Goal: Obtain resource: Download file/media

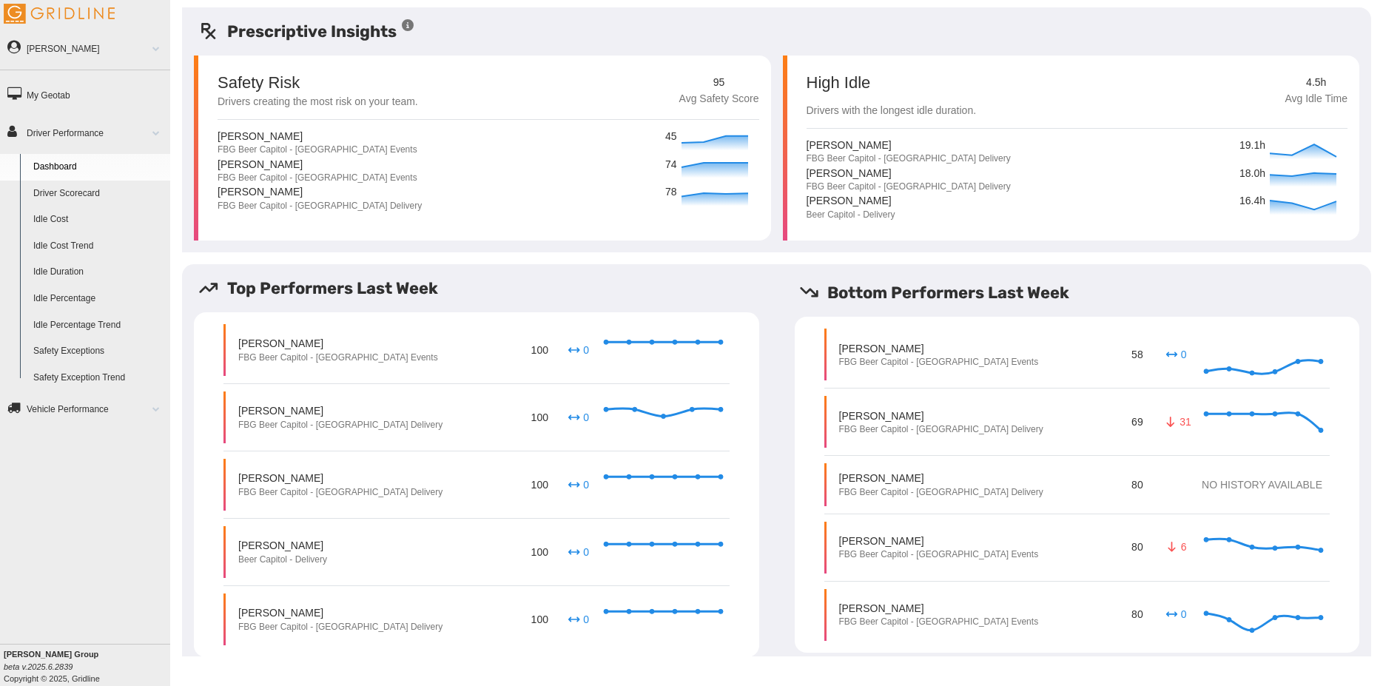
click at [93, 197] on link "Driver Scorecard" at bounding box center [99, 194] width 144 height 27
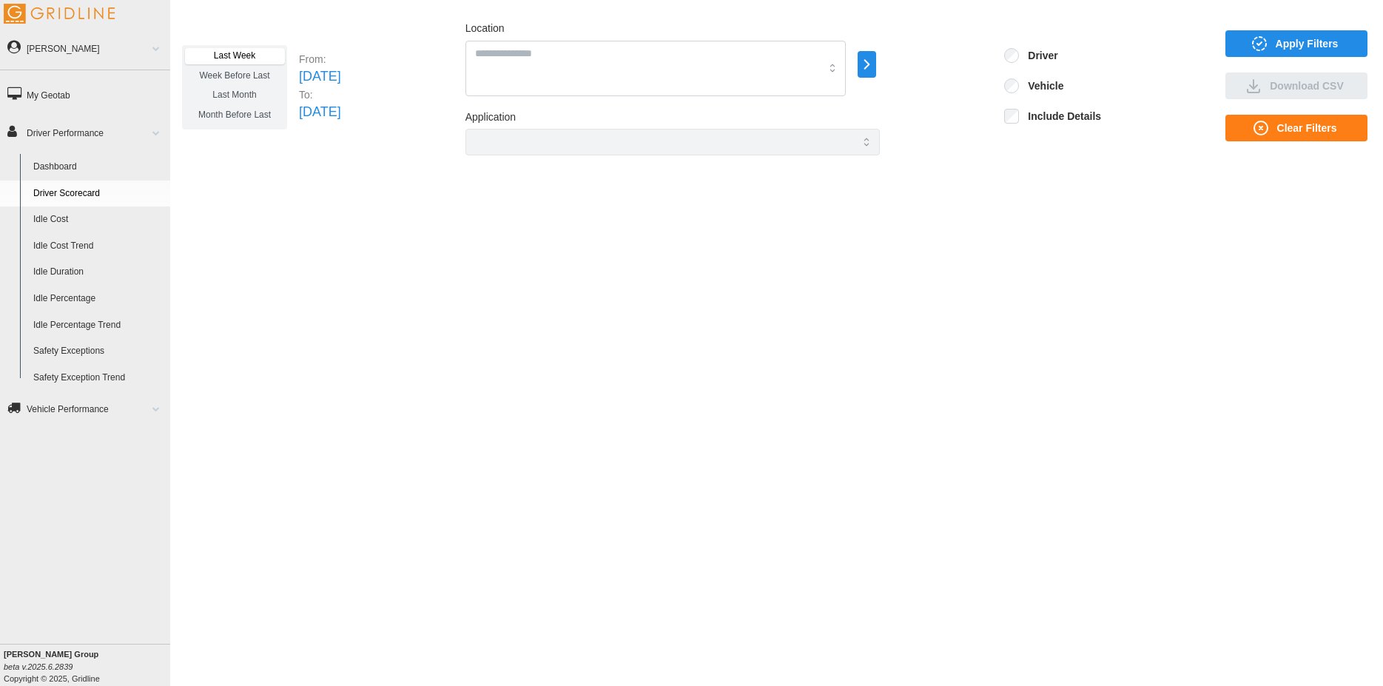
click at [252, 92] on span "Last Month" at bounding box center [234, 95] width 44 height 10
click at [1314, 39] on span "Apply Filters" at bounding box center [1307, 43] width 63 height 25
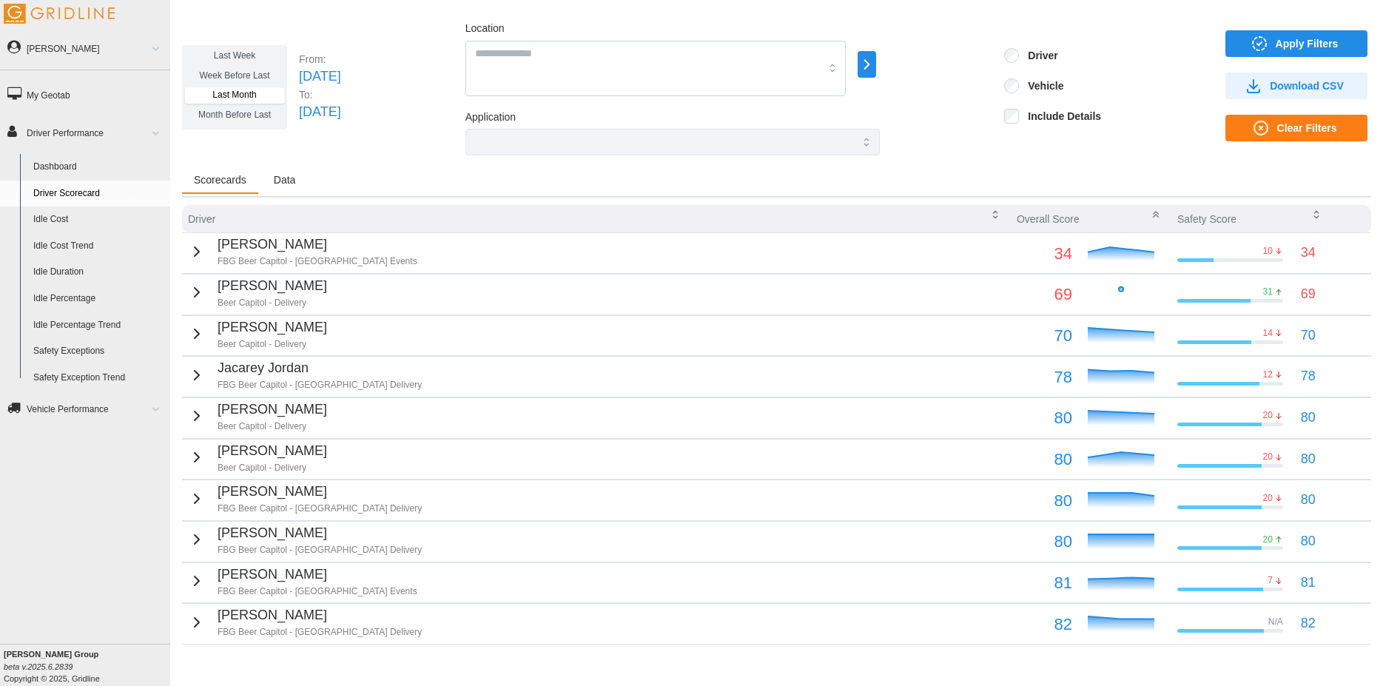
click at [1313, 78] on span "Download CSV" at bounding box center [1307, 85] width 74 height 25
